Goal: Information Seeking & Learning: Learn about a topic

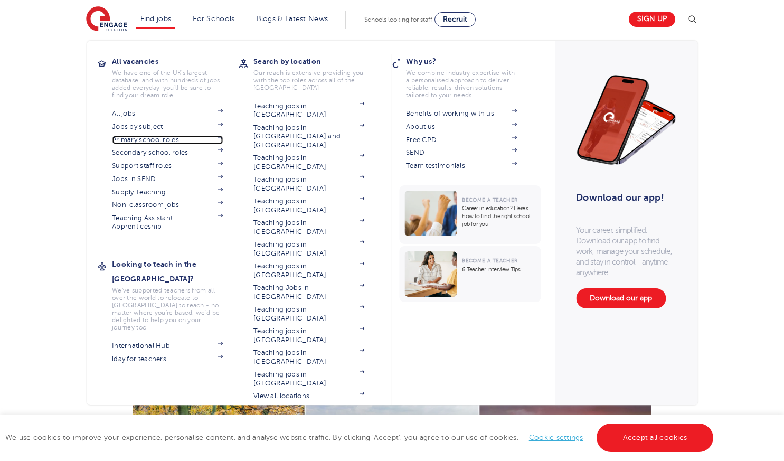
click at [156, 139] on link "Primary school roles" at bounding box center [167, 140] width 111 height 8
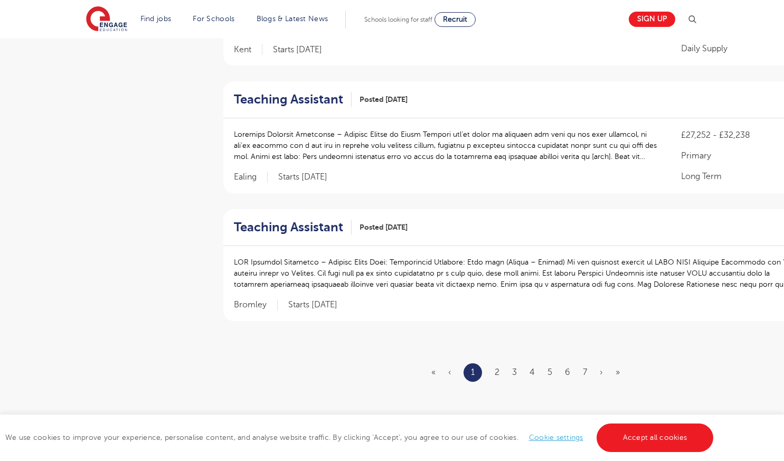
scroll to position [1161, 0]
click at [498, 371] on link "2" at bounding box center [497, 371] width 5 height 10
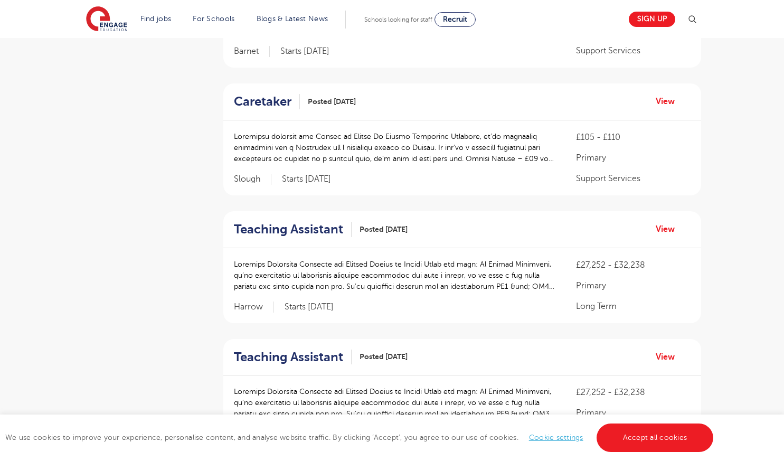
scroll to position [1108, 0]
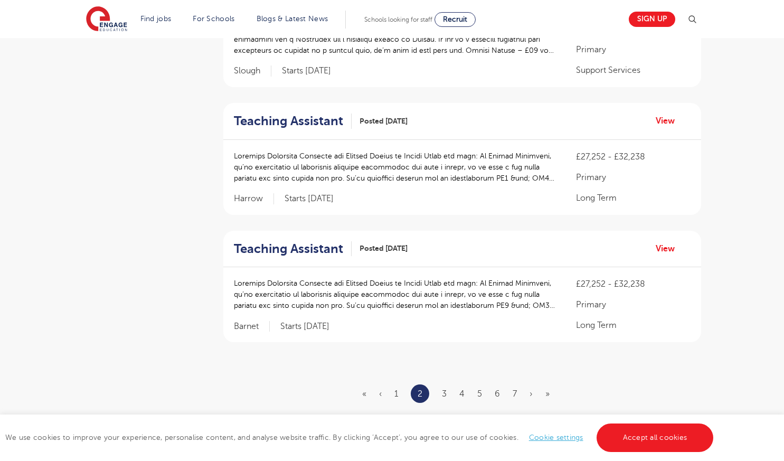
click at [443, 387] on li "3" at bounding box center [444, 394] width 5 height 14
click at [443, 395] on link "3" at bounding box center [444, 394] width 5 height 10
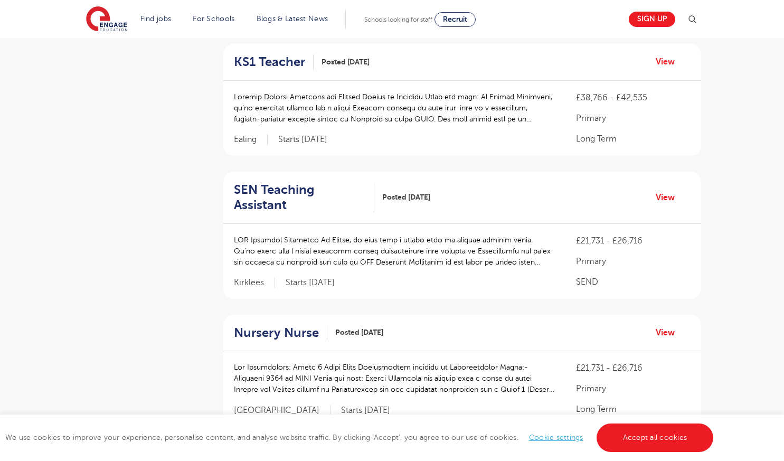
scroll to position [1161, 0]
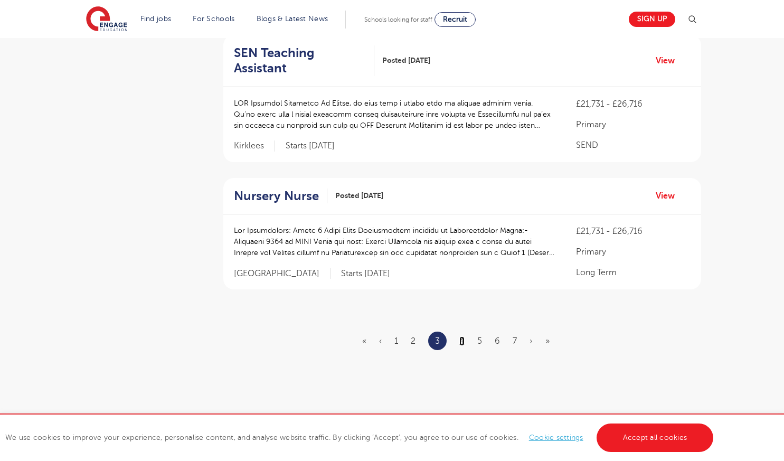
click at [460, 336] on link "4" at bounding box center [461, 341] width 5 height 10
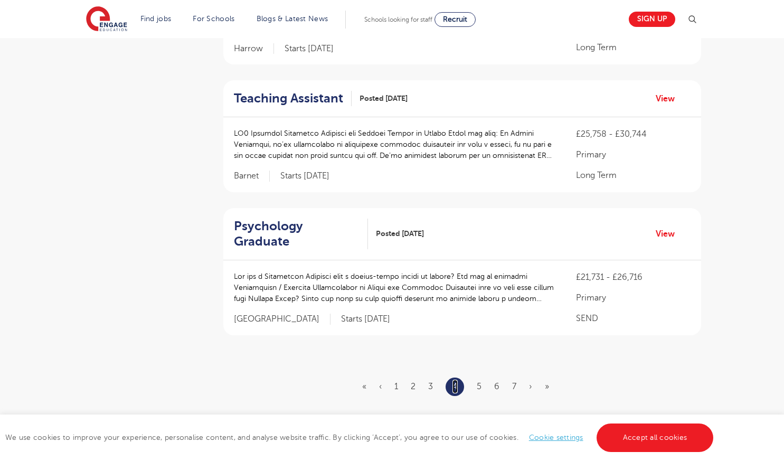
scroll to position [0, 0]
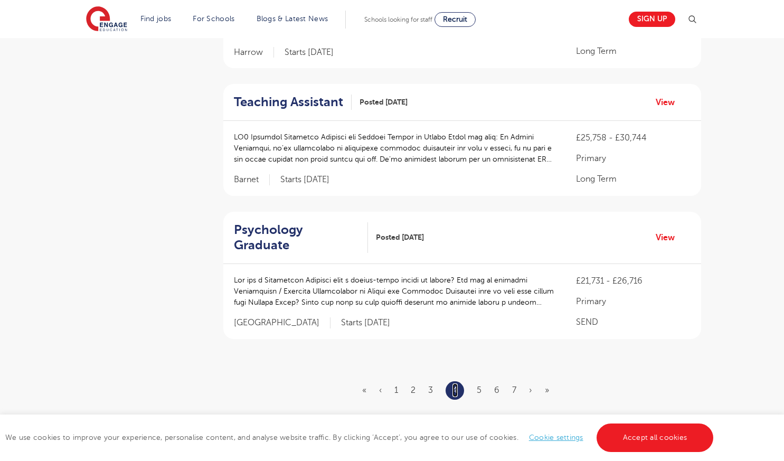
scroll to position [1267, 0]
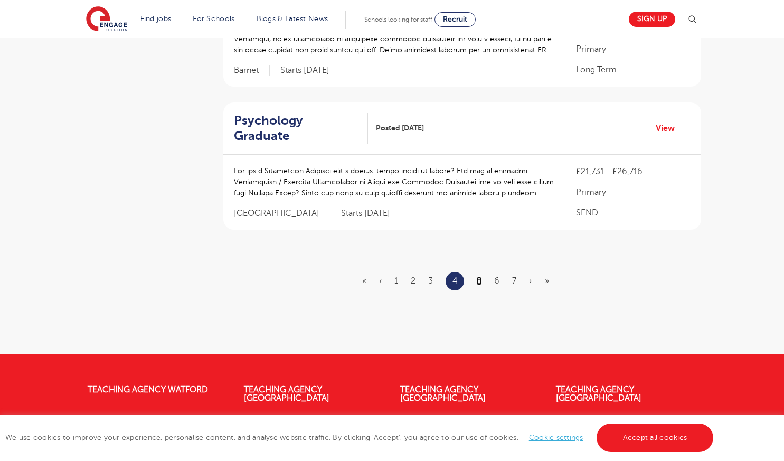
click at [480, 276] on link "5" at bounding box center [479, 281] width 5 height 10
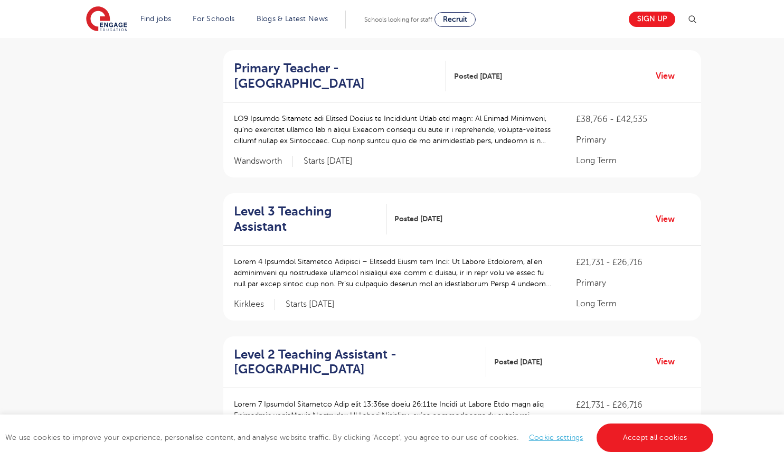
scroll to position [1161, 0]
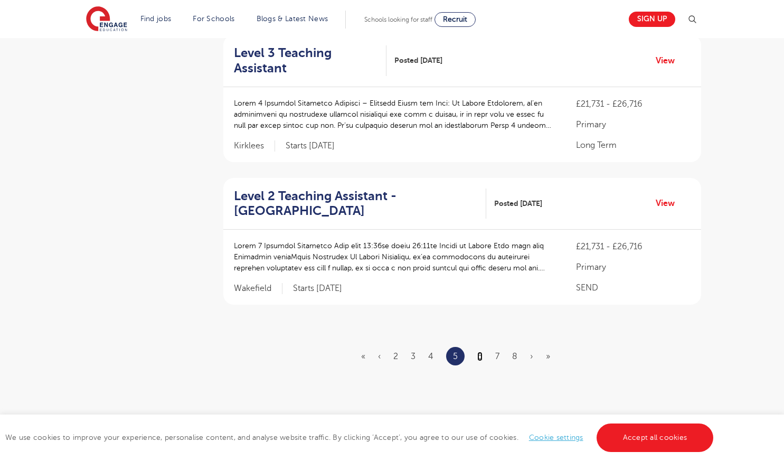
click at [481, 353] on link "6" at bounding box center [479, 357] width 5 height 10
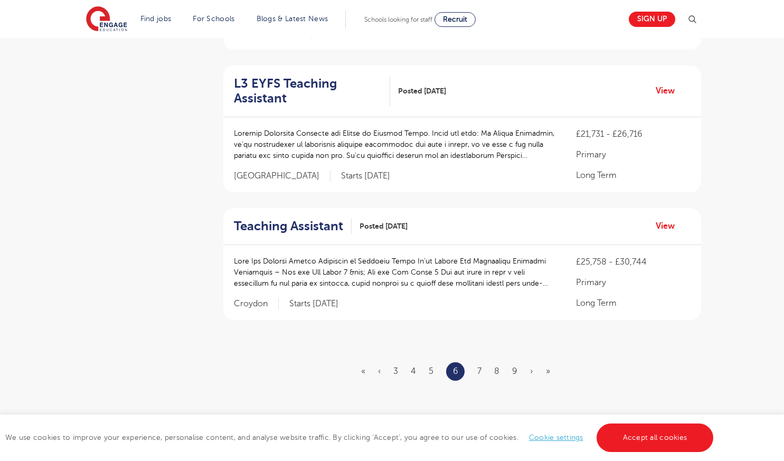
scroll to position [1320, 0]
